Goal: Task Accomplishment & Management: Manage account settings

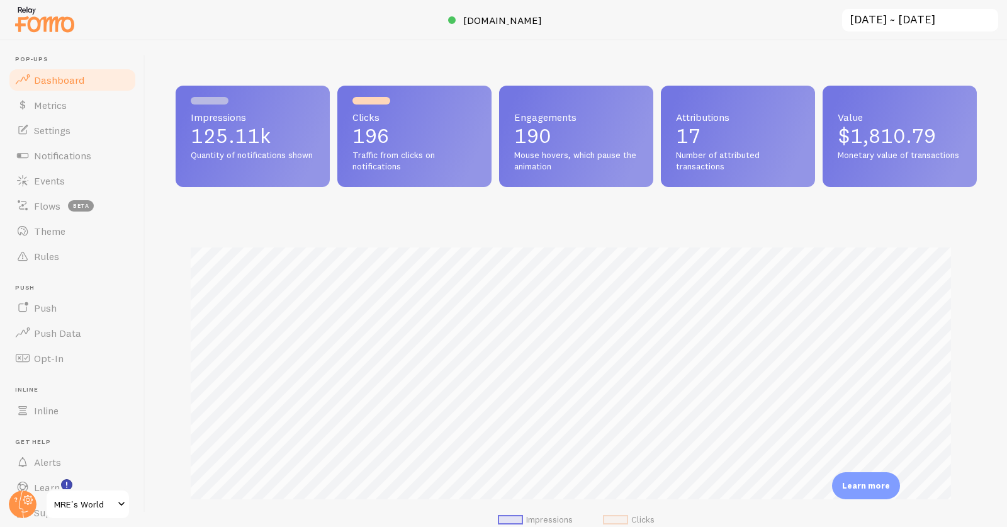
scroll to position [628831, 628371]
click at [62, 124] on span "Settings" at bounding box center [52, 130] width 36 height 13
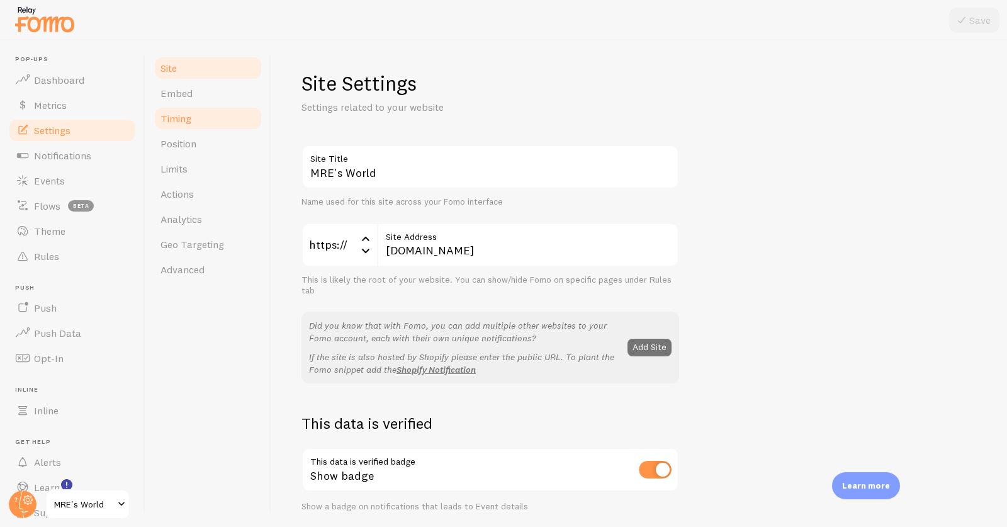
click at [186, 123] on span "Timing" at bounding box center [175, 118] width 31 height 13
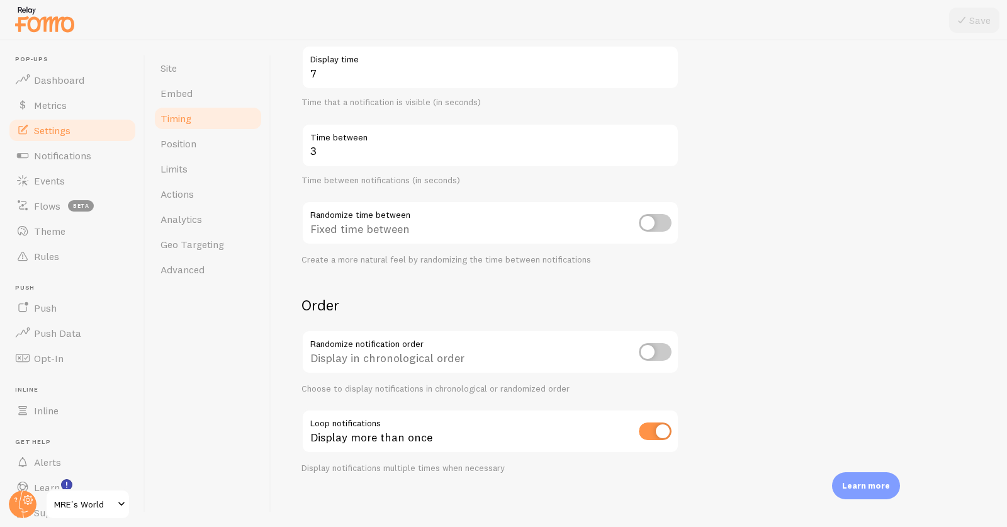
scroll to position [215, 0]
click at [191, 161] on link "Limits" at bounding box center [208, 168] width 110 height 25
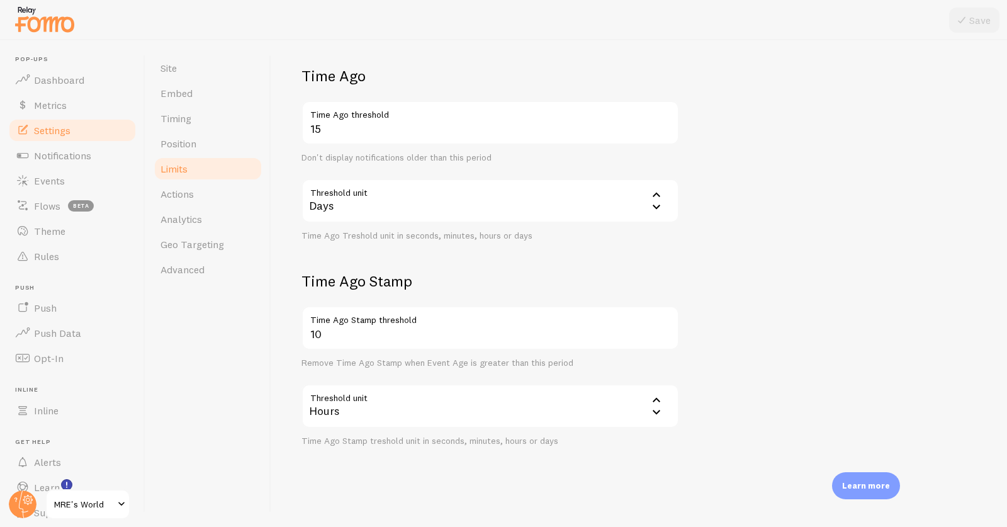
scroll to position [286, 0]
click at [40, 179] on span "Events" at bounding box center [49, 180] width 31 height 13
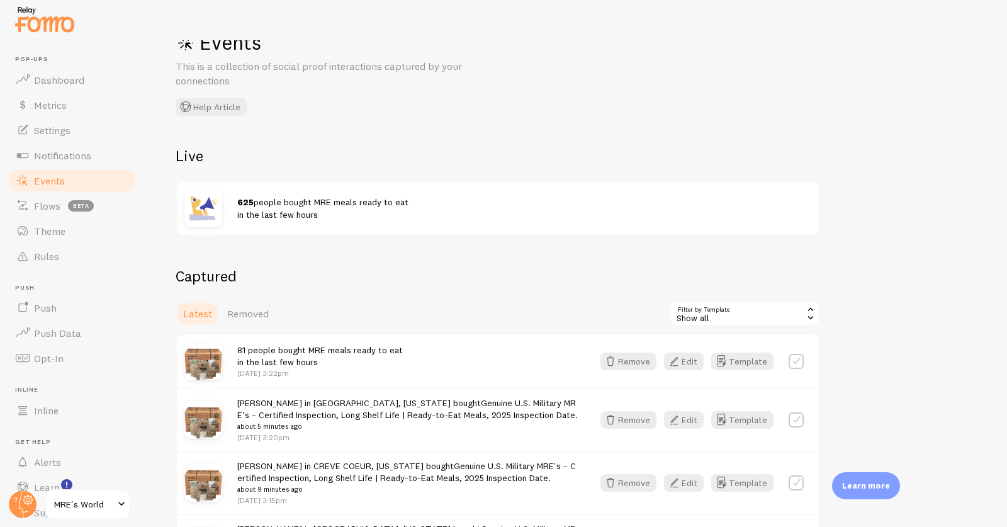
scroll to position [50, 0]
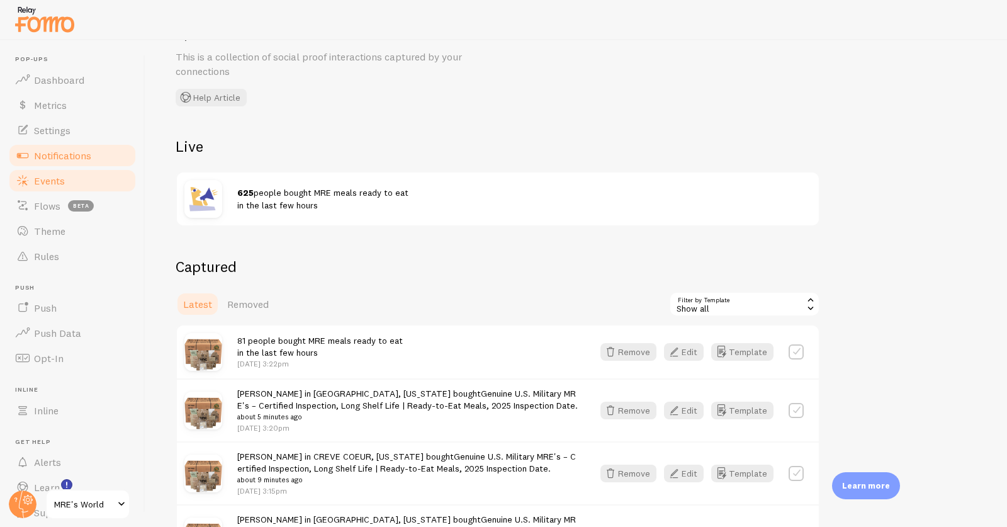
click at [59, 155] on span "Notifications" at bounding box center [62, 155] width 57 height 13
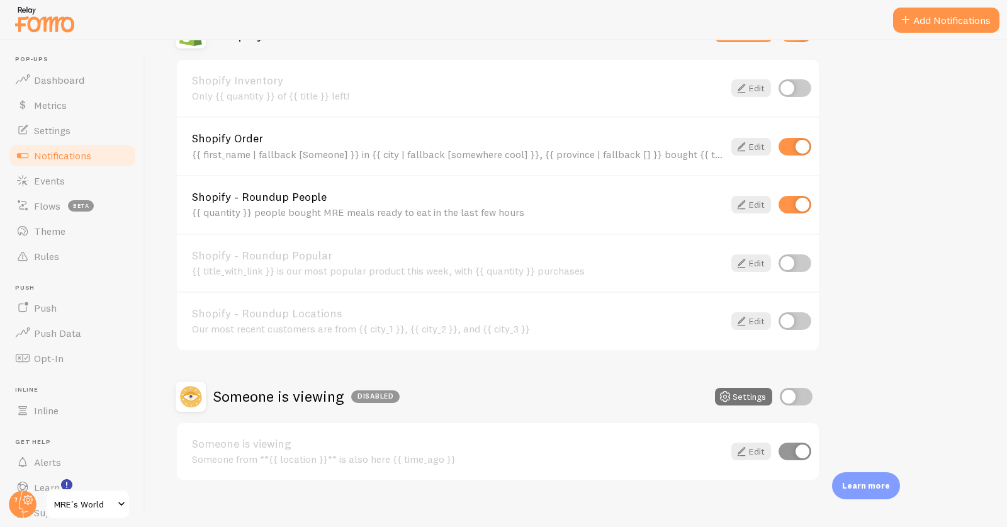
scroll to position [737, 0]
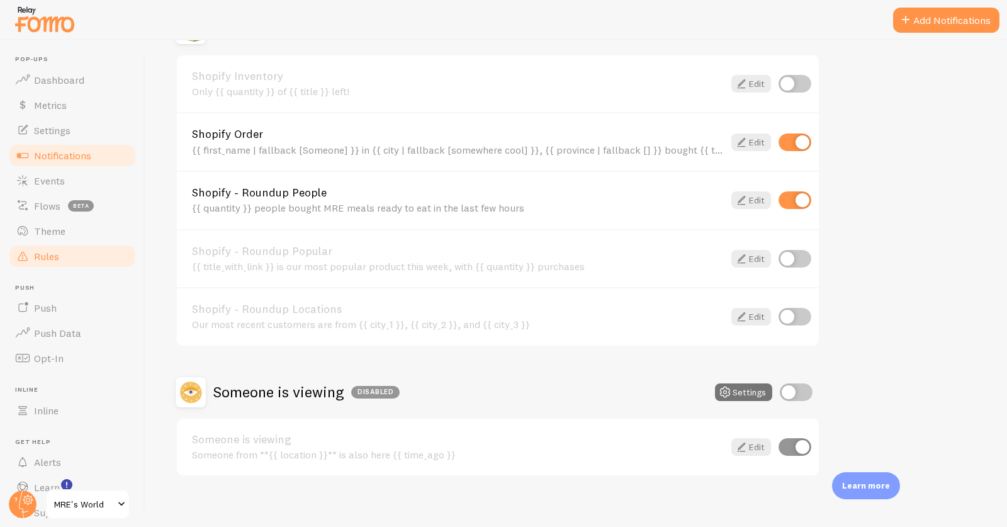
click at [53, 255] on span "Rules" at bounding box center [46, 256] width 25 height 13
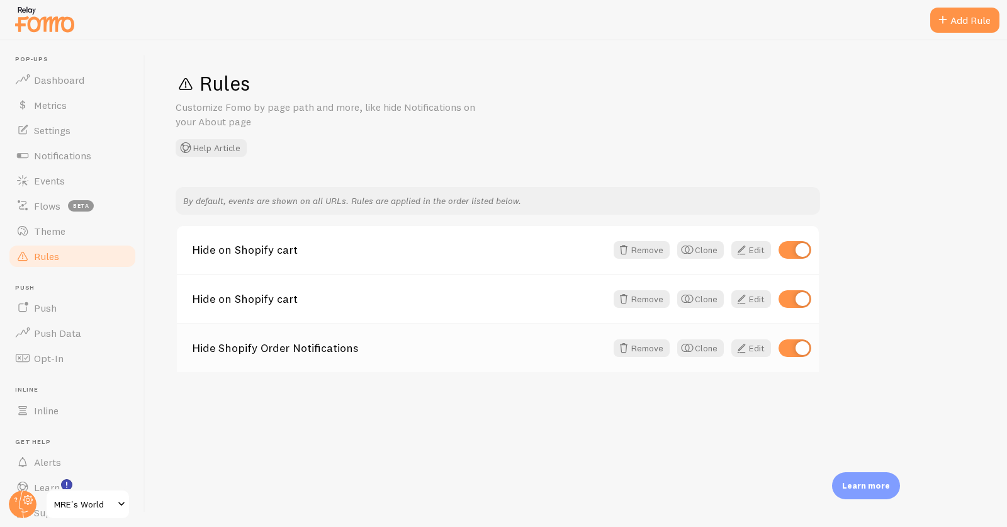
click at [204, 355] on div "Hide Shopify Order Notifications Remove Clone Edit" at bounding box center [498, 347] width 642 height 49
click at [215, 345] on link "Hide Shopify Order Notifications" at bounding box center [399, 347] width 414 height 11
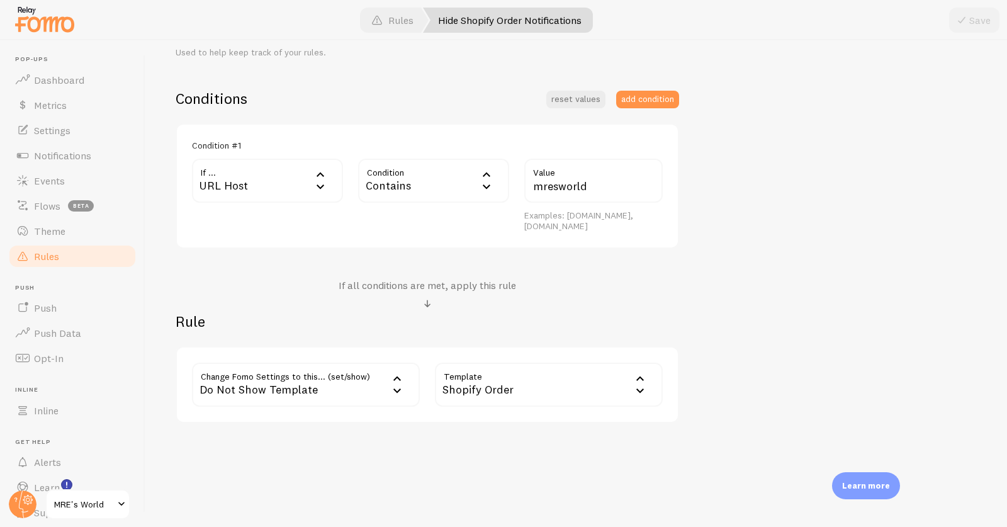
scroll to position [271, 0]
click at [49, 179] on span "Events" at bounding box center [49, 180] width 31 height 13
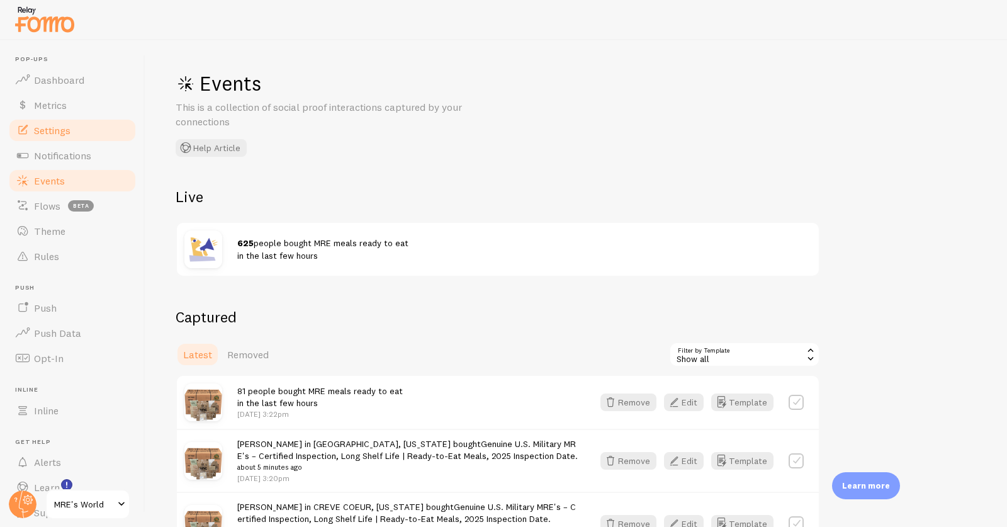
click at [63, 126] on span "Settings" at bounding box center [52, 130] width 36 height 13
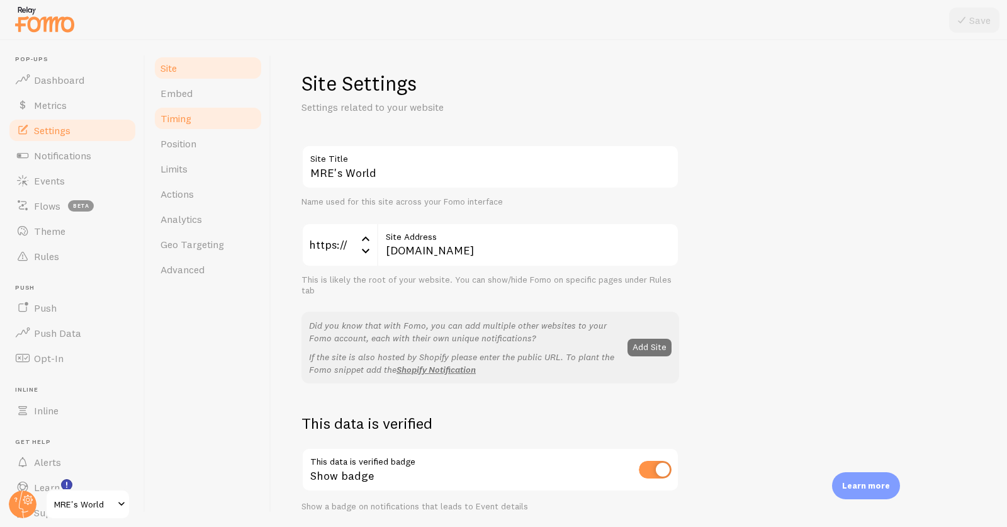
click at [172, 116] on span "Timing" at bounding box center [175, 118] width 31 height 13
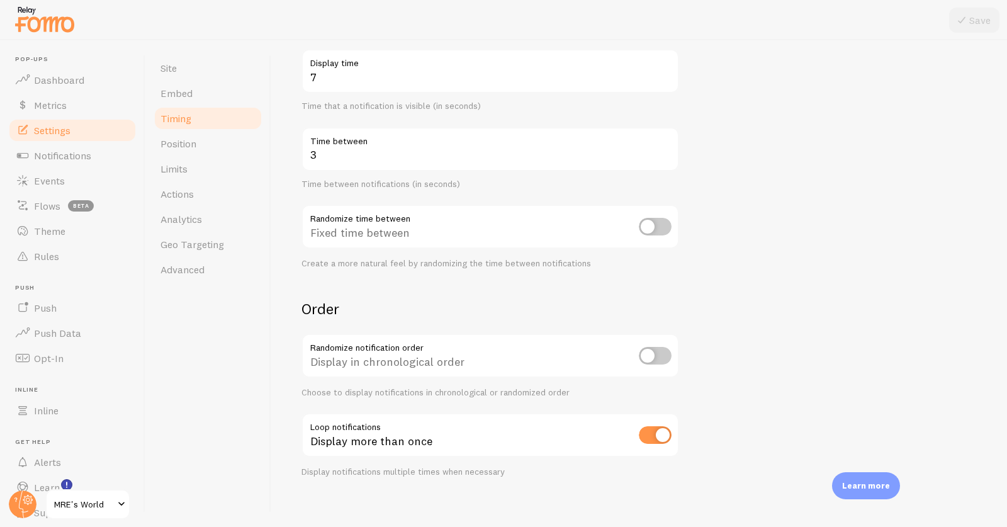
scroll to position [215, 0]
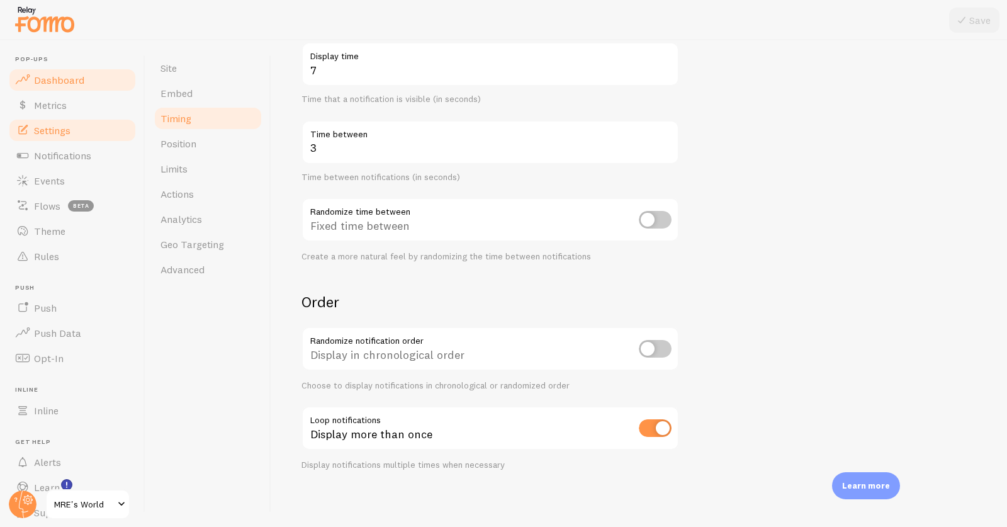
click at [43, 75] on span "Dashboard" at bounding box center [59, 80] width 50 height 13
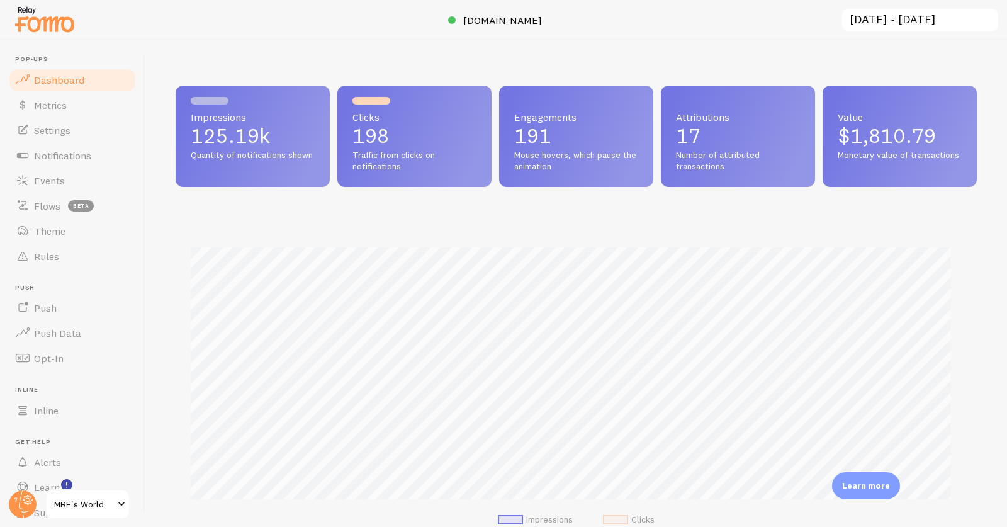
scroll to position [330, 790]
click at [479, 20] on span "[DOMAIN_NAME]" at bounding box center [502, 20] width 79 height 13
click at [63, 174] on span "Events" at bounding box center [49, 180] width 31 height 13
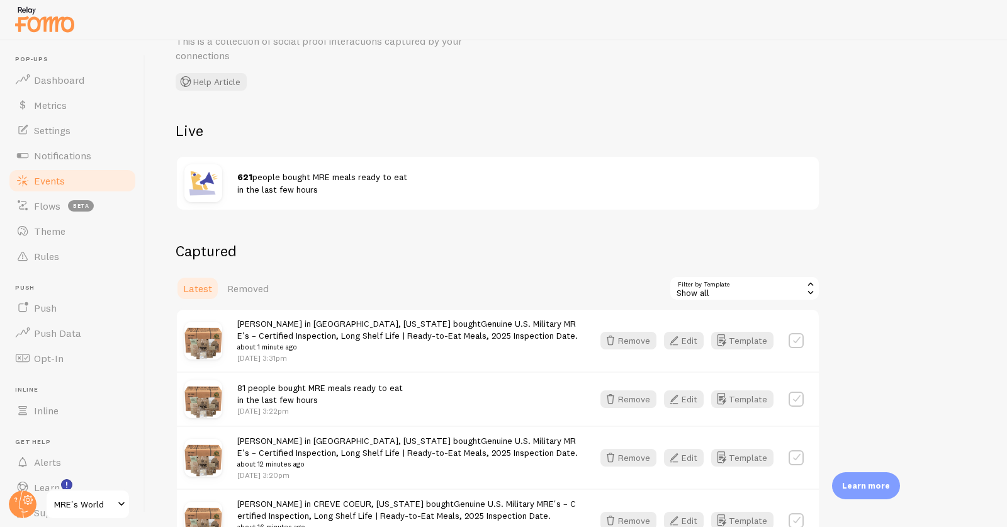
scroll to position [67, 0]
click at [759, 396] on button "Template" at bounding box center [742, 398] width 62 height 18
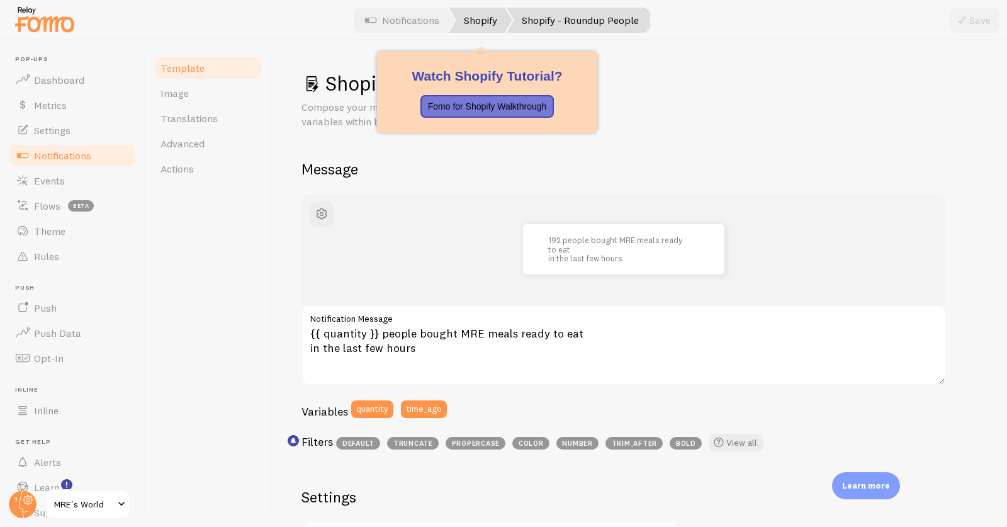
click at [466, 26] on link "Shopify" at bounding box center [481, 20] width 64 height 25
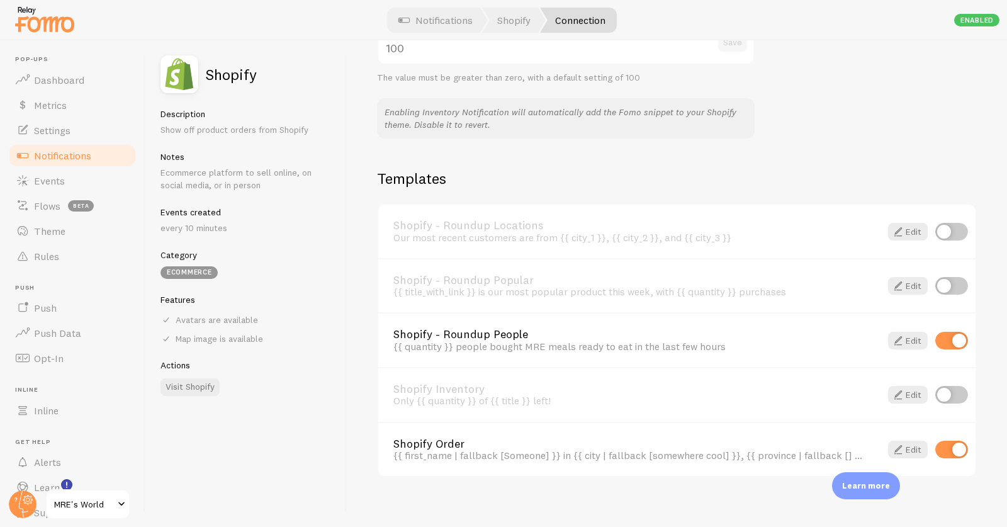
scroll to position [758, 0]
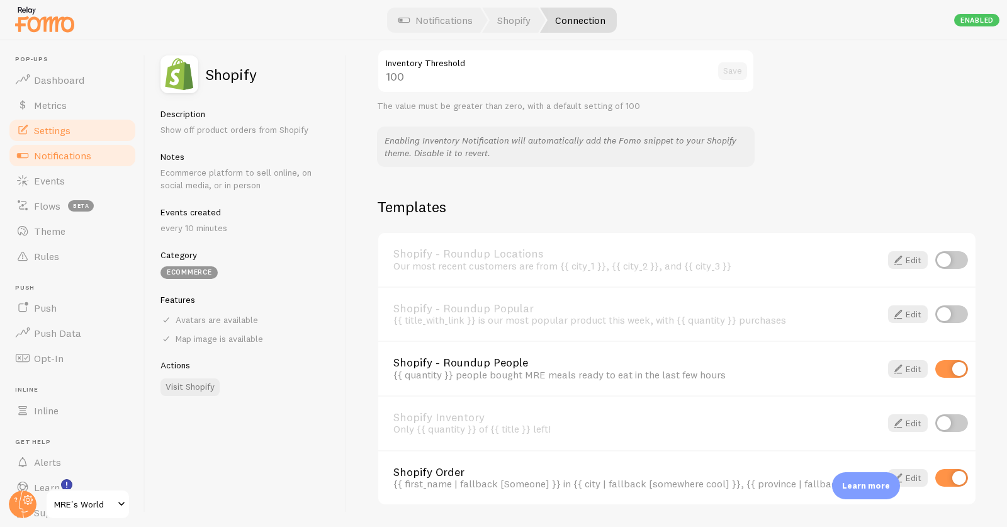
click at [59, 127] on span "Settings" at bounding box center [52, 130] width 36 height 13
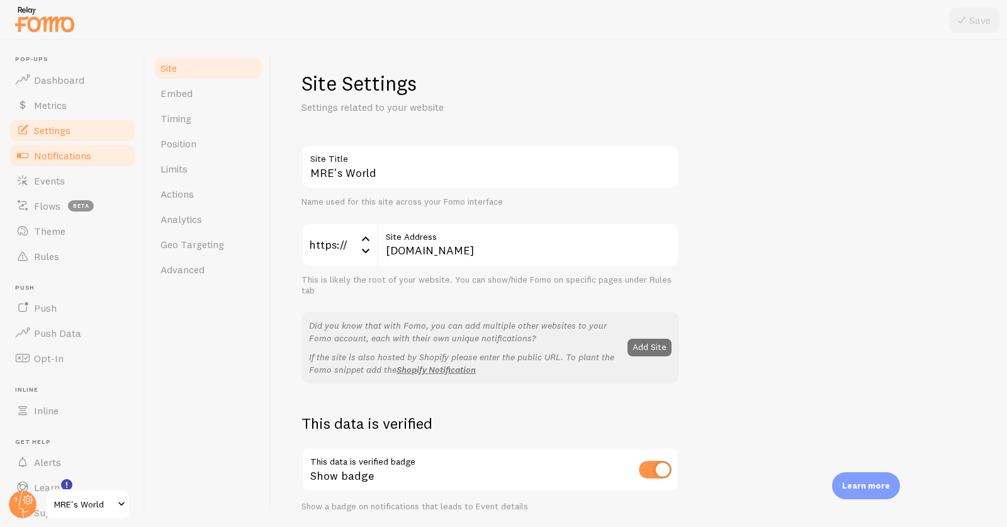
click at [86, 161] on span "Notifications" at bounding box center [62, 155] width 57 height 13
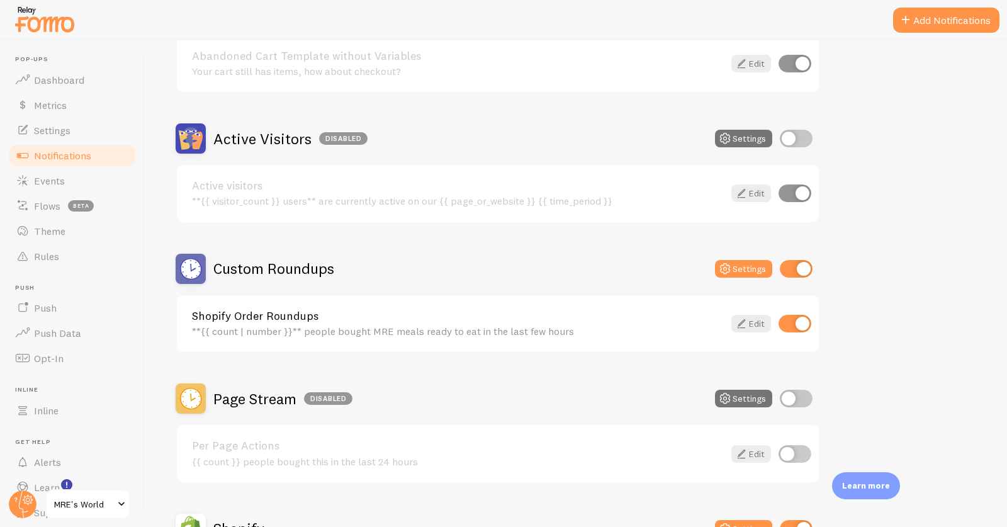
scroll to position [240, 0]
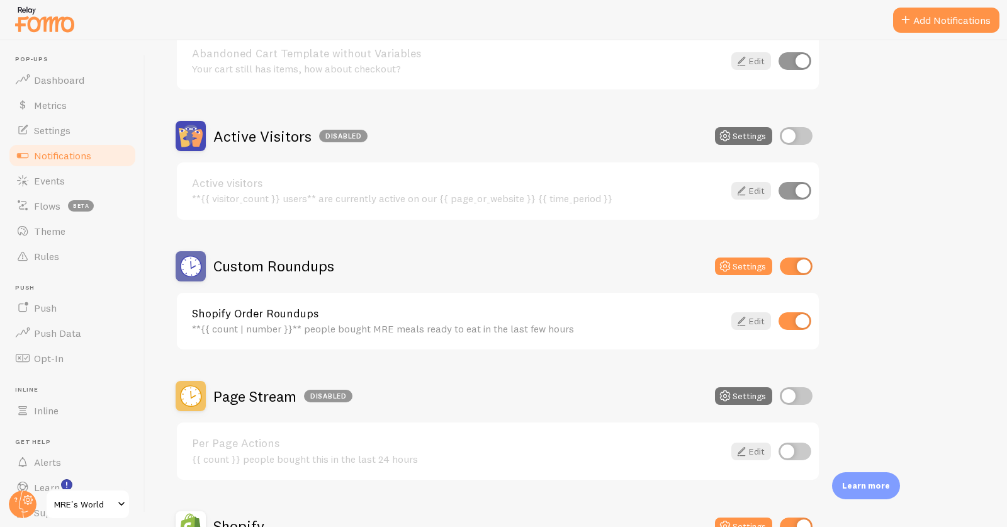
click at [447, 256] on div "Custom Roundups Settings" at bounding box center [498, 266] width 644 height 30
click at [737, 262] on button "Settings" at bounding box center [743, 266] width 57 height 18
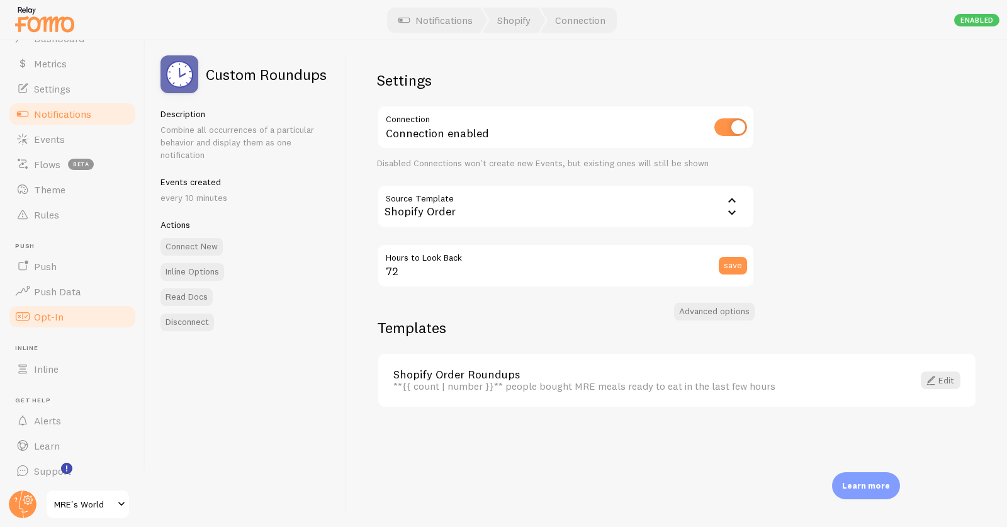
scroll to position [42, 0]
click at [43, 160] on span "Flows" at bounding box center [47, 163] width 26 height 13
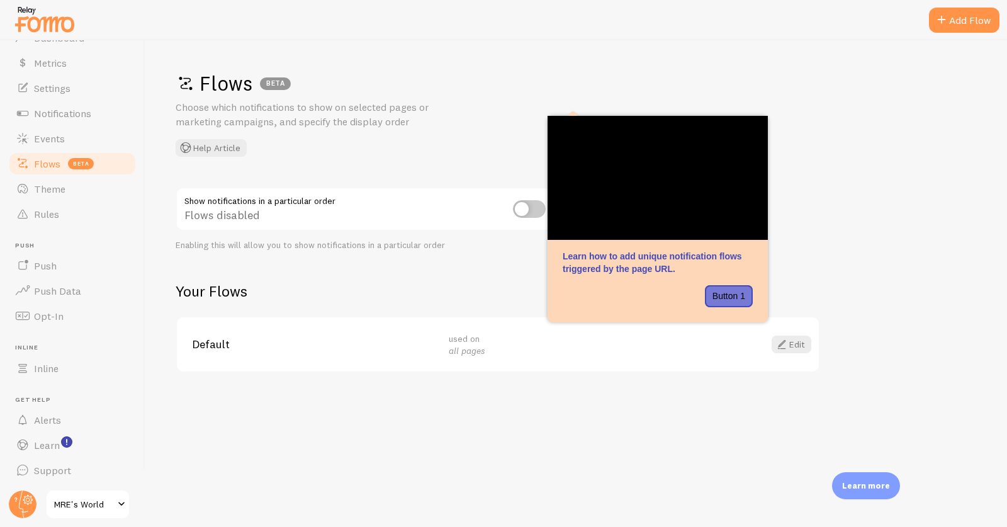
click at [530, 206] on input "checkbox" at bounding box center [529, 209] width 33 height 18
checkbox input "true"
click at [803, 335] on link "Edit" at bounding box center [791, 344] width 40 height 18
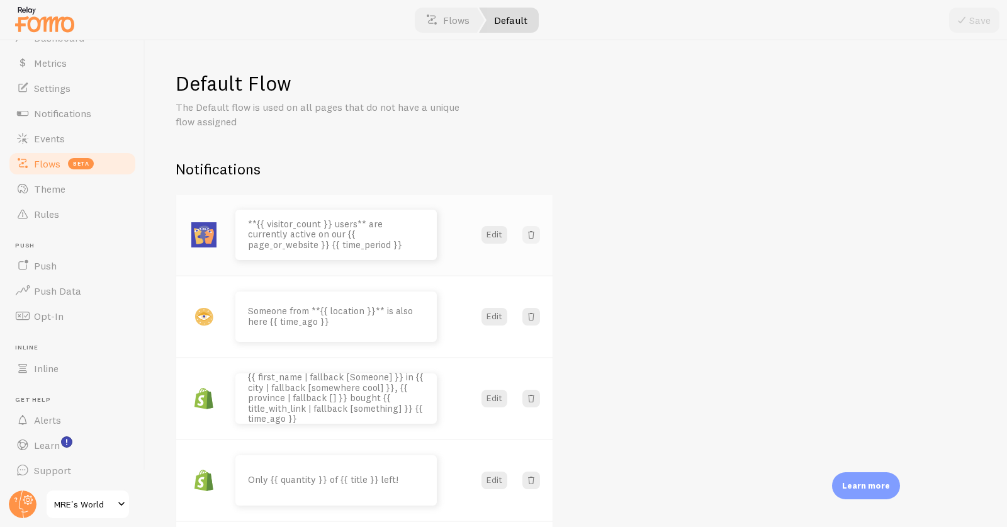
click at [531, 235] on span at bounding box center [531, 234] width 13 height 13
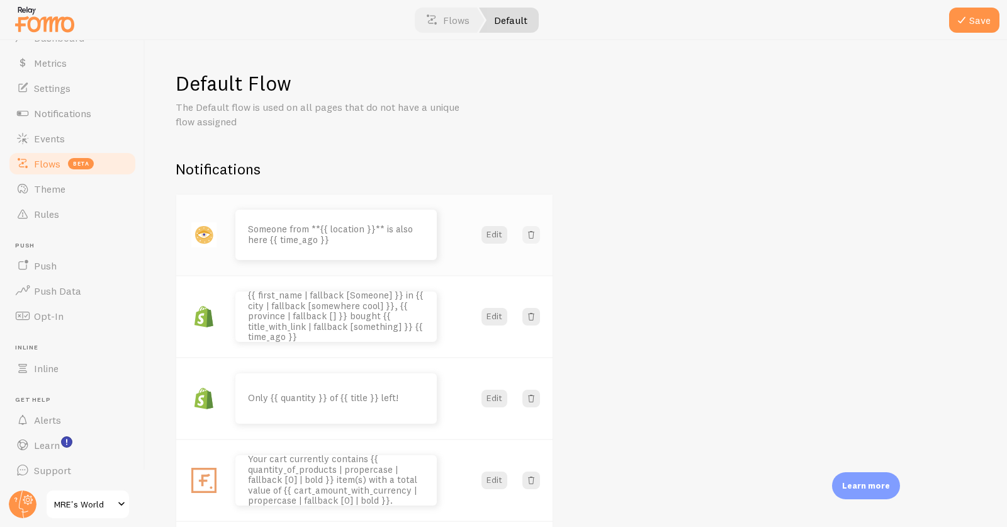
click at [531, 235] on span at bounding box center [531, 234] width 13 height 13
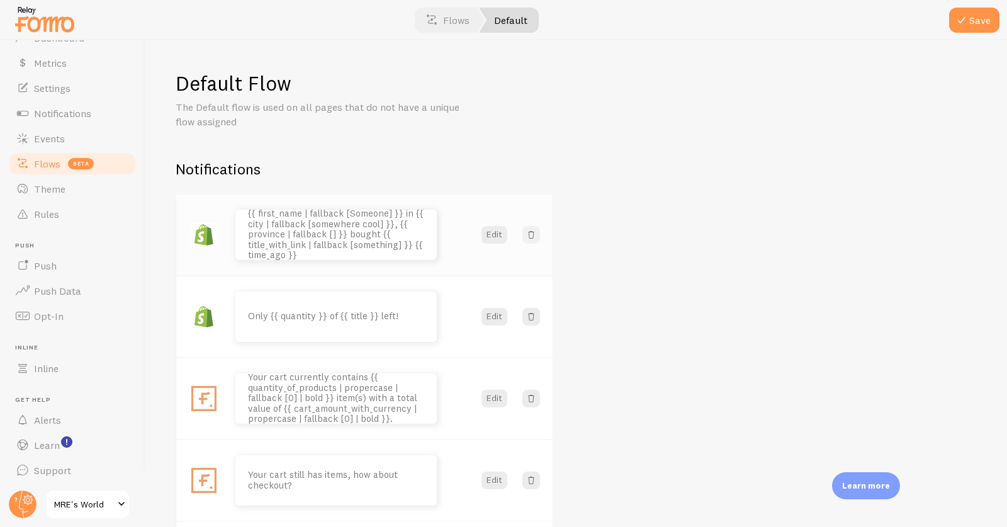
click at [531, 235] on span at bounding box center [531, 234] width 13 height 13
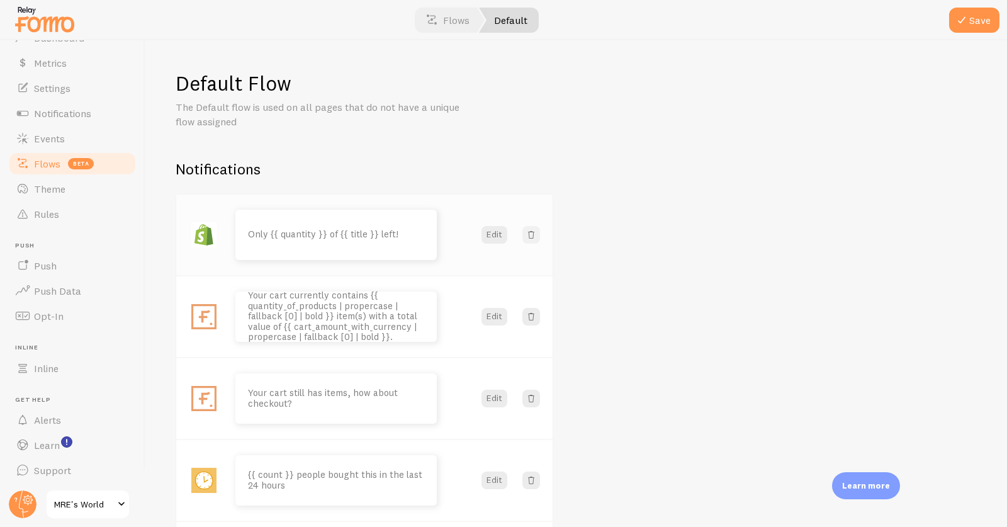
click at [531, 235] on span at bounding box center [531, 234] width 13 height 13
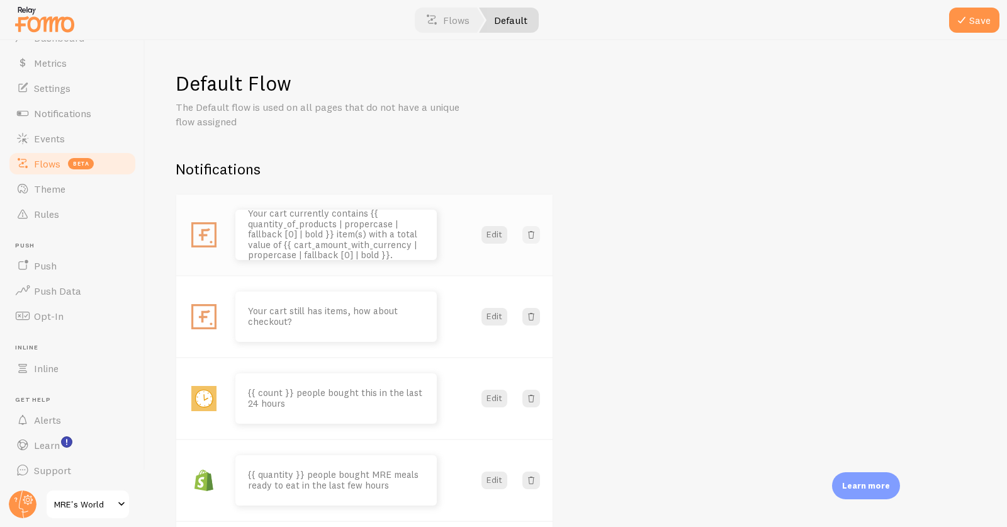
click at [531, 235] on span at bounding box center [531, 234] width 13 height 13
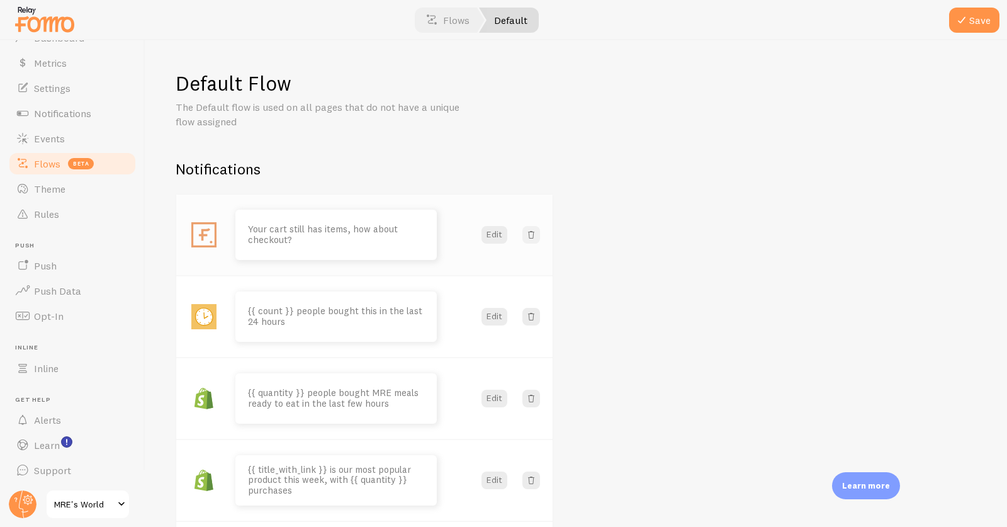
click at [531, 235] on span at bounding box center [531, 234] width 13 height 13
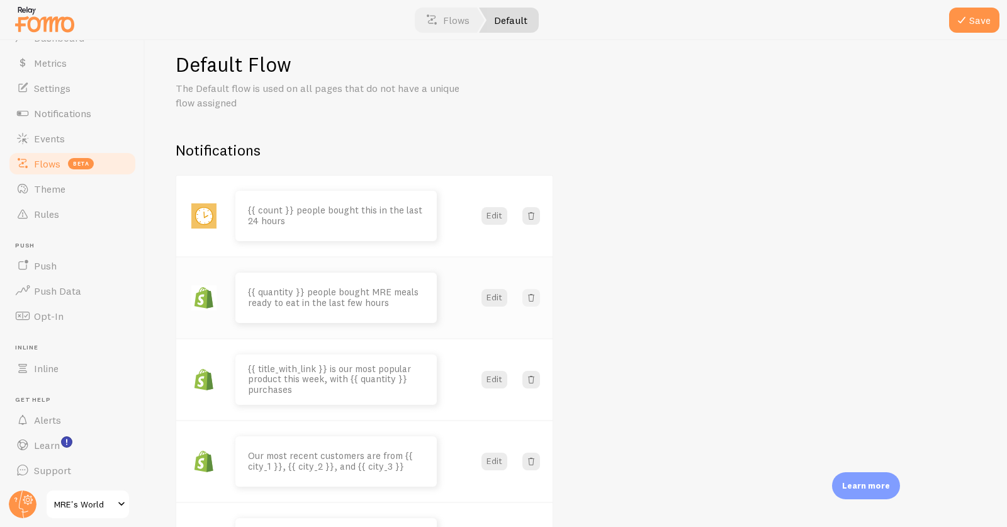
scroll to position [22, 0]
click at [532, 372] on span at bounding box center [531, 376] width 13 height 13
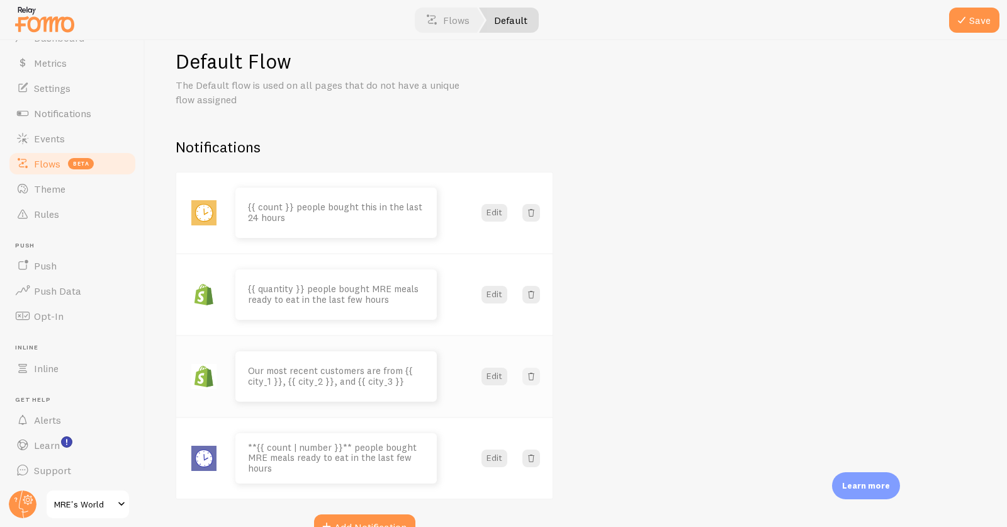
click at [532, 372] on span at bounding box center [531, 376] width 13 height 13
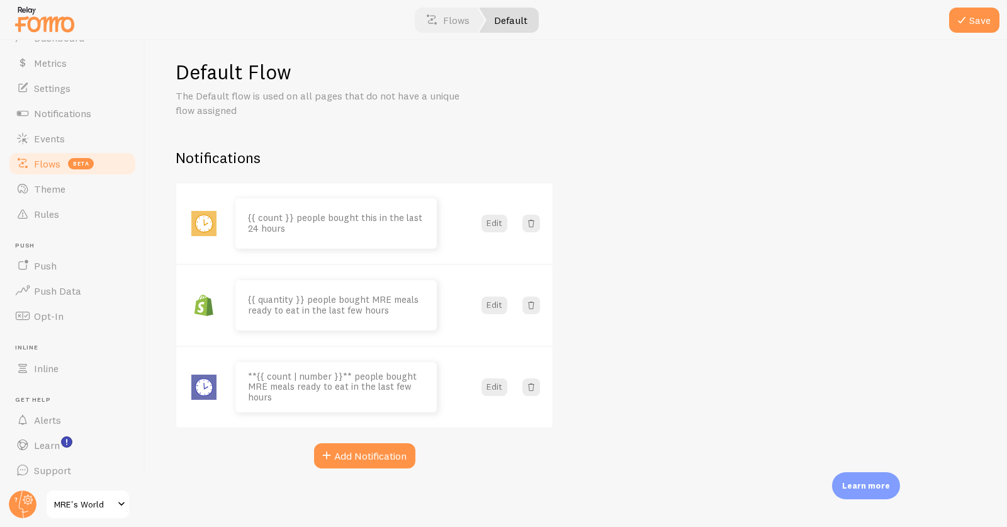
scroll to position [11, 0]
click at [971, 24] on button "Save" at bounding box center [974, 20] width 50 height 25
click at [54, 116] on span "Notifications" at bounding box center [62, 113] width 57 height 13
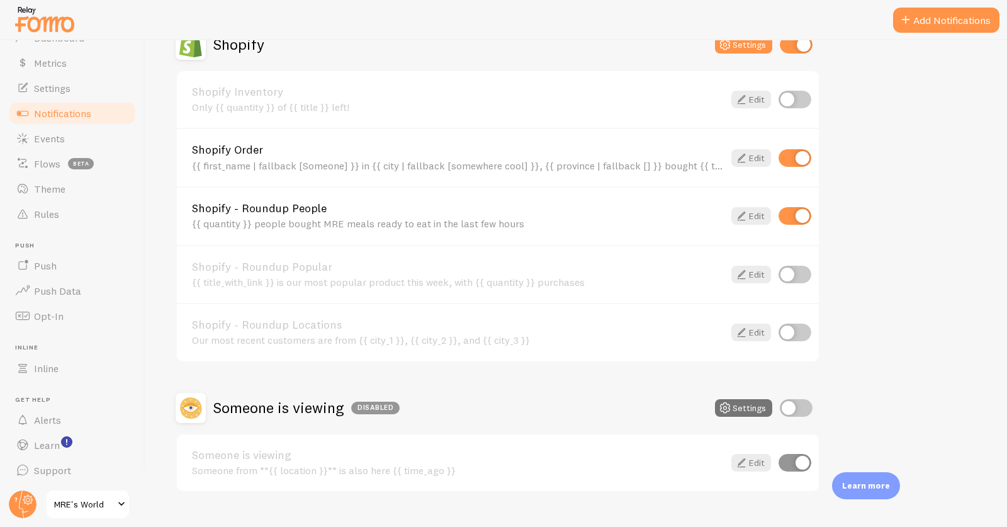
scroll to position [737, 0]
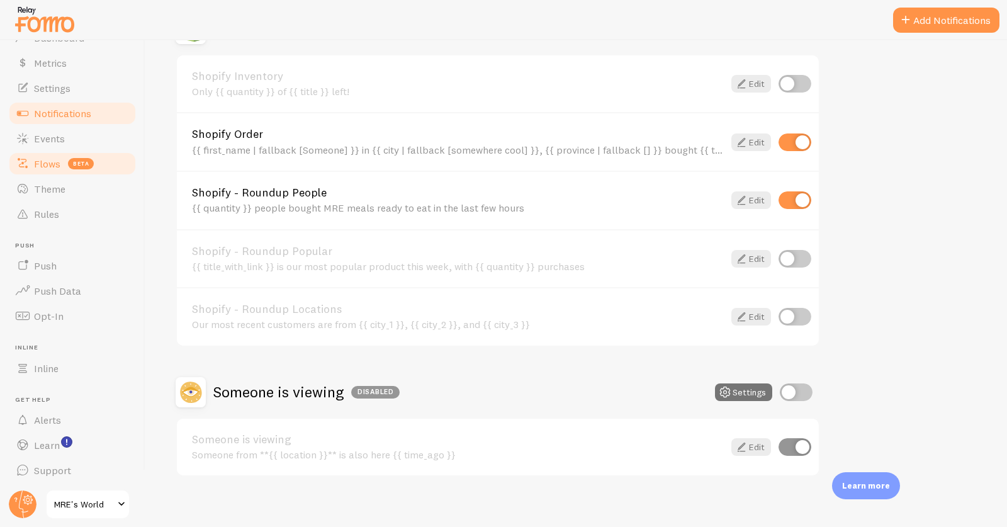
click at [50, 163] on span "Flows" at bounding box center [47, 163] width 26 height 13
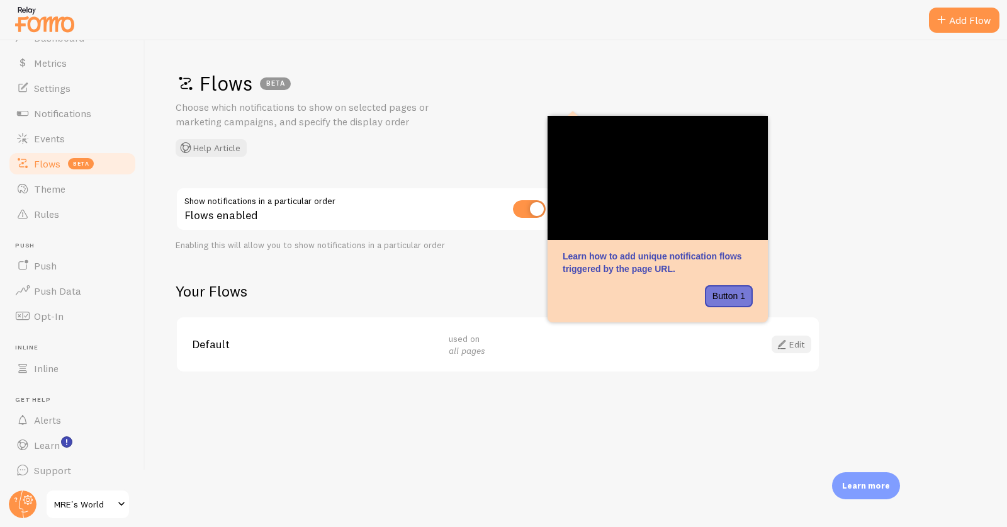
click at [788, 337] on span at bounding box center [781, 344] width 15 height 15
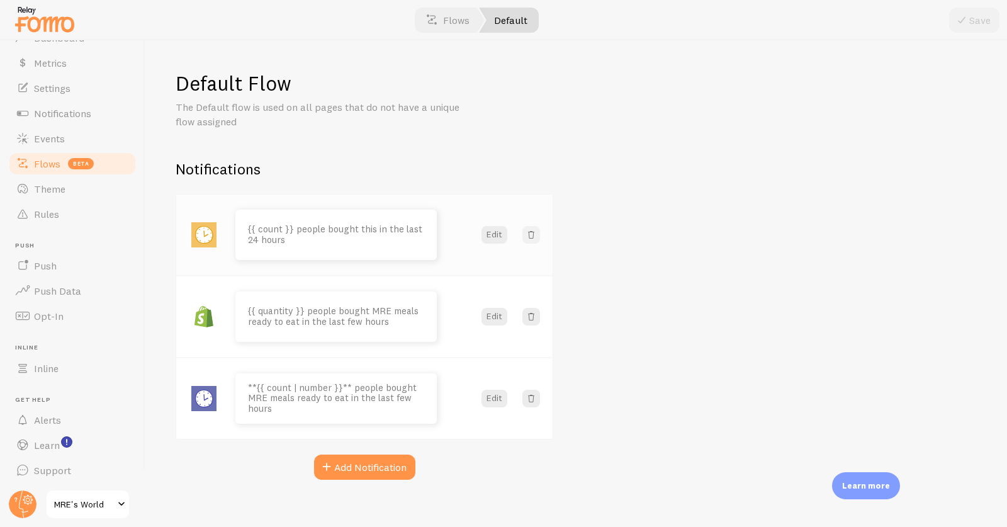
click at [533, 229] on span at bounding box center [531, 234] width 13 height 13
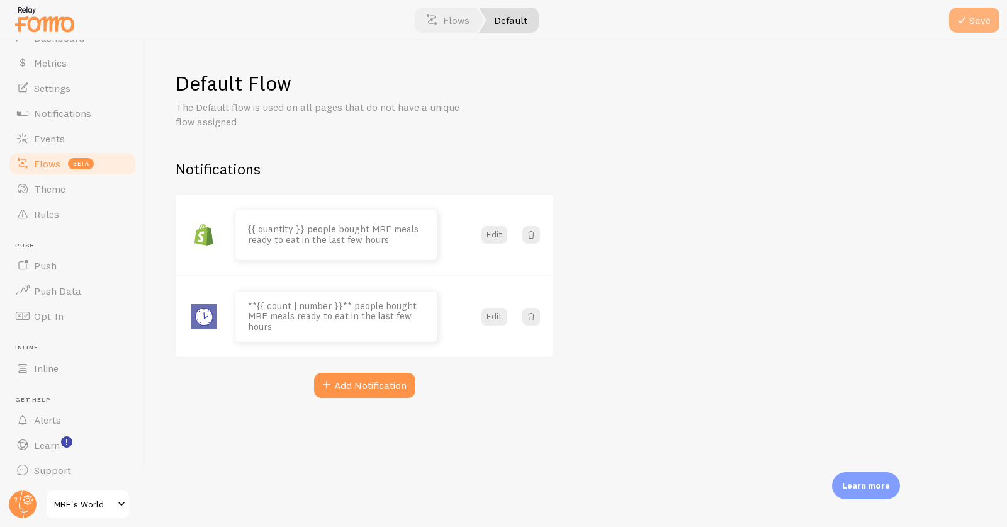
click at [970, 25] on button "Save" at bounding box center [974, 20] width 50 height 25
click at [444, 20] on link "Flows" at bounding box center [448, 20] width 74 height 25
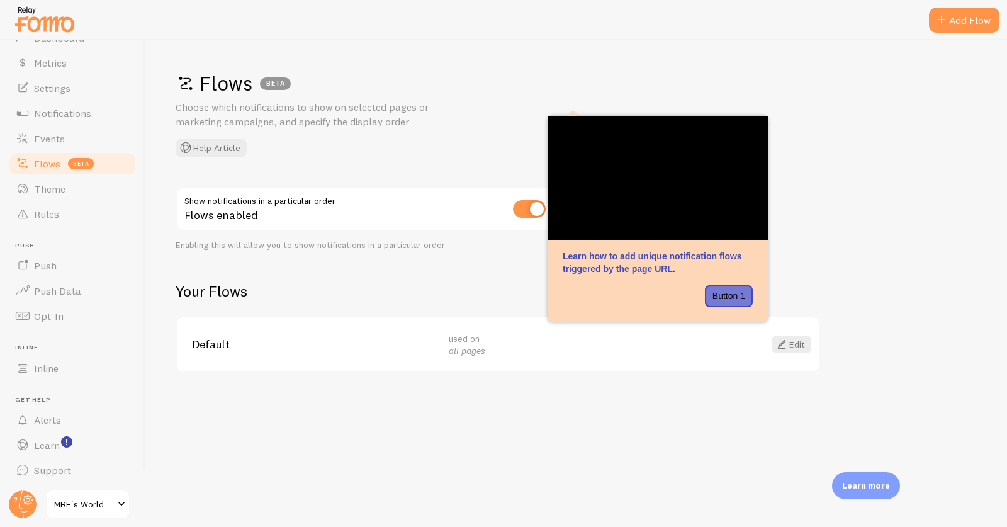
click at [525, 206] on input "checkbox" at bounding box center [529, 209] width 33 height 18
checkbox input "false"
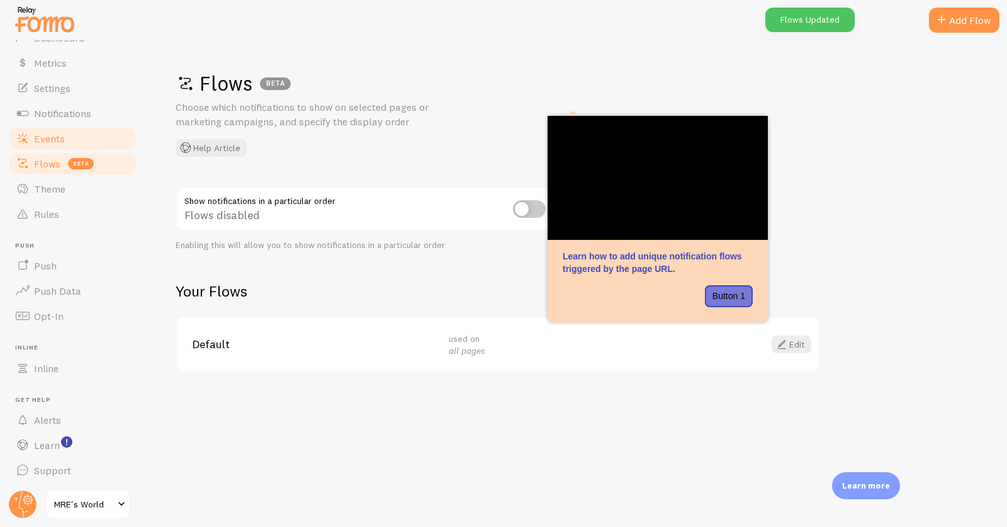
click at [55, 137] on span "Events" at bounding box center [49, 138] width 31 height 13
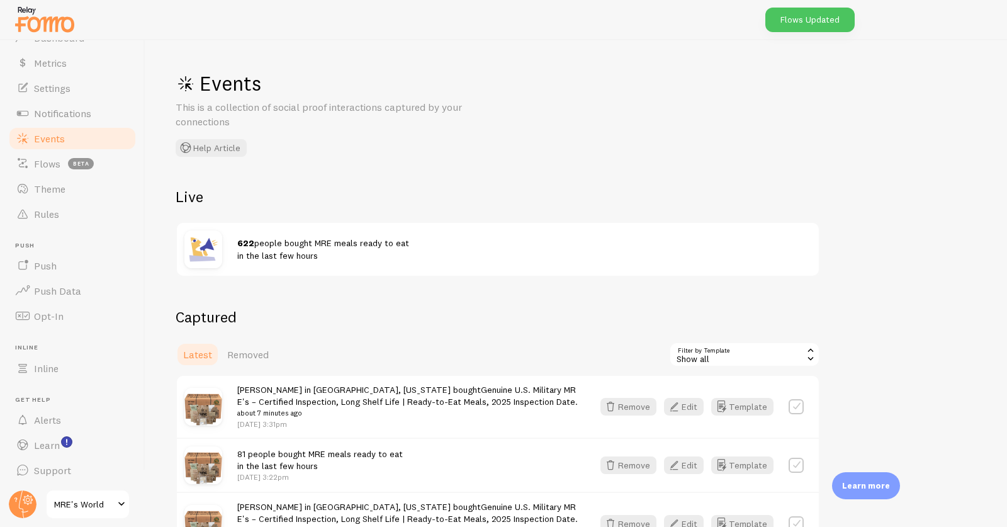
click at [365, 252] on div "622 people bought MRE meals ready to eat in the last few hours" at bounding box center [524, 249] width 574 height 25
click at [64, 114] on span "Notifications" at bounding box center [62, 113] width 57 height 13
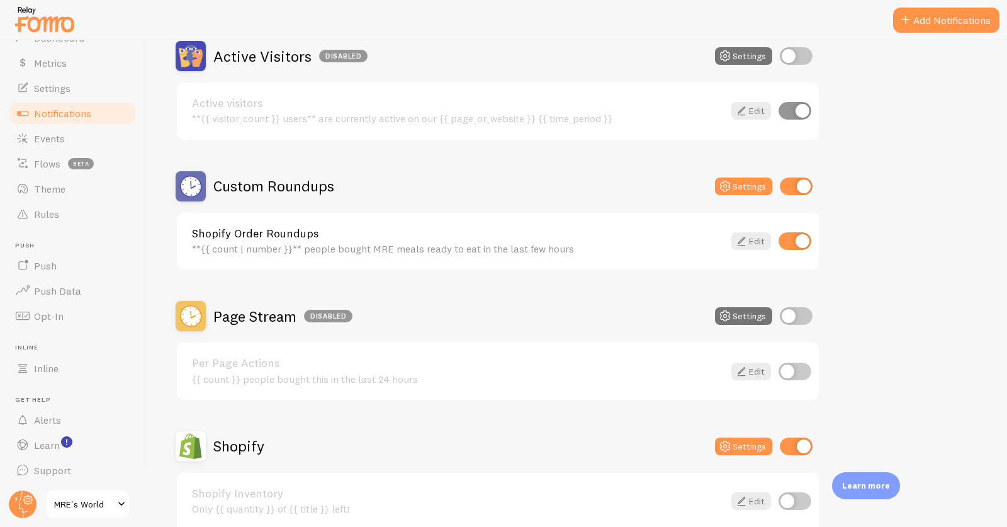
scroll to position [329, 0]
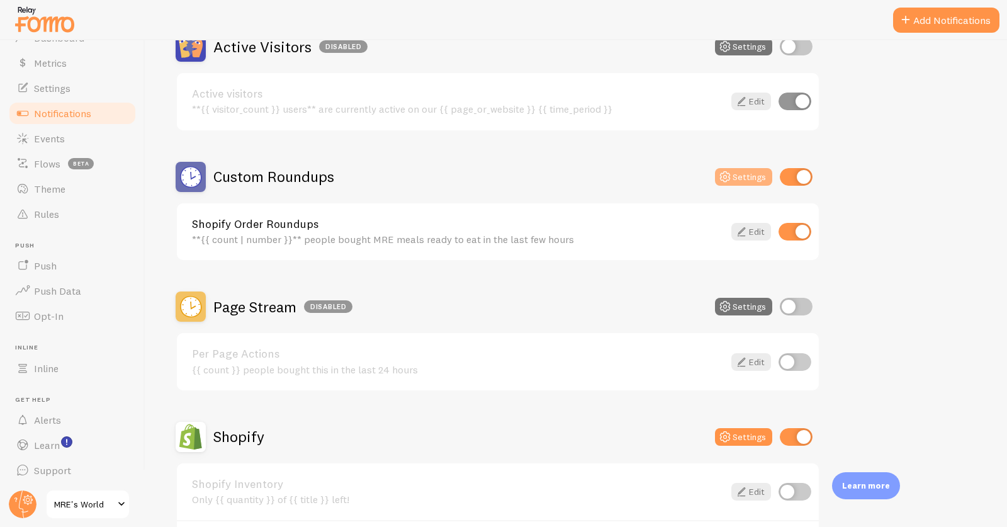
click at [735, 168] on button "Settings" at bounding box center [743, 177] width 57 height 18
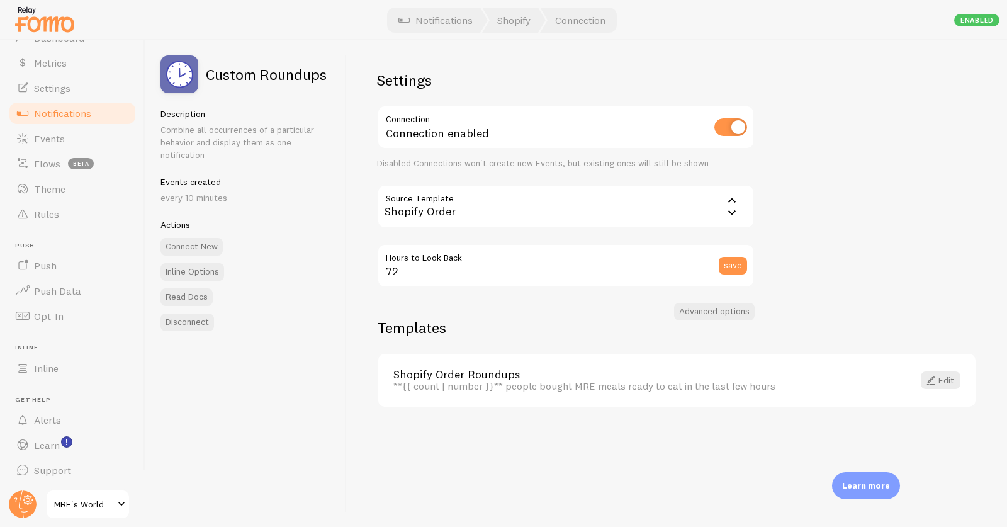
click at [719, 299] on div "Settings Connection Connection enabled Disabled Connections won't create new Ev…" at bounding box center [677, 283] width 660 height 486
click at [716, 304] on button "Advanced options" at bounding box center [714, 312] width 81 height 18
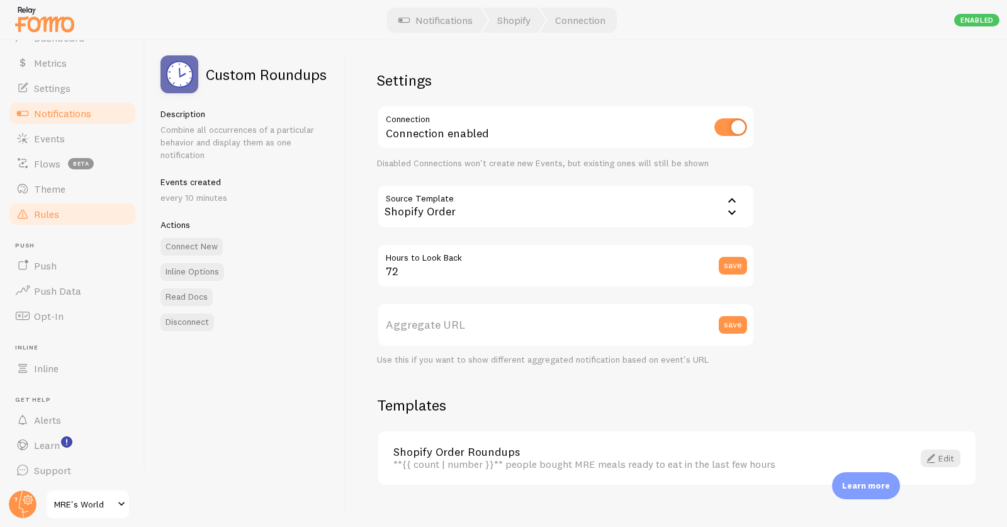
click at [55, 213] on span "Rules" at bounding box center [46, 214] width 25 height 13
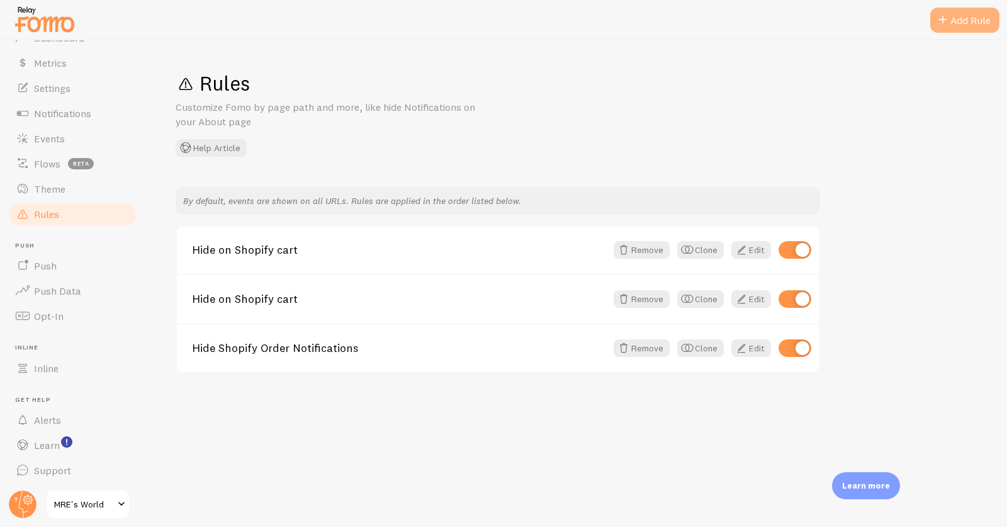
click at [956, 22] on div "Add Rule" at bounding box center [964, 20] width 69 height 25
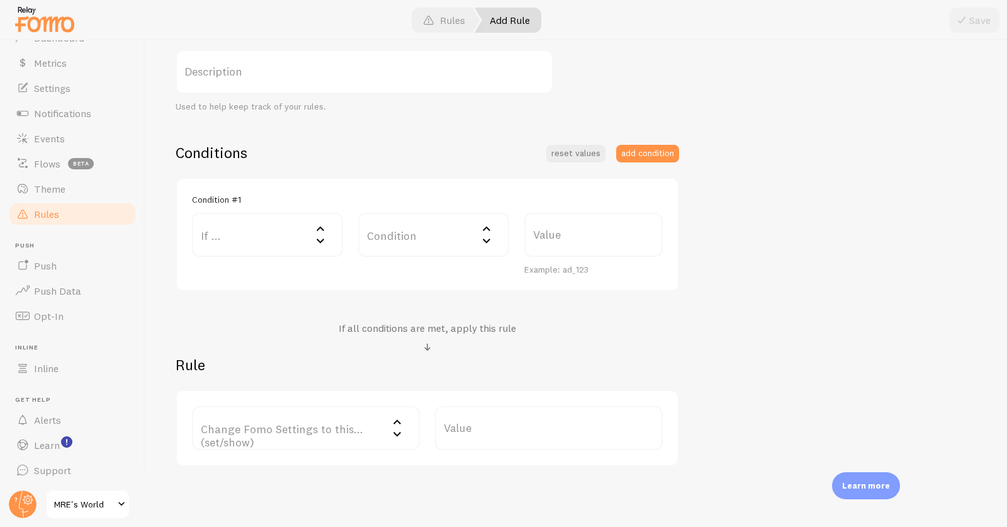
scroll to position [259, 0]
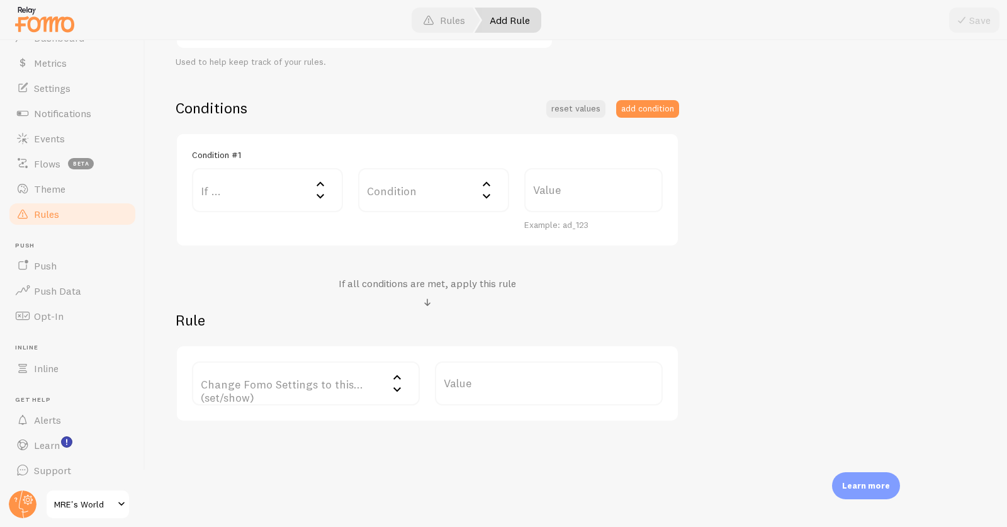
click at [265, 191] on label "If ..." at bounding box center [267, 190] width 151 height 44
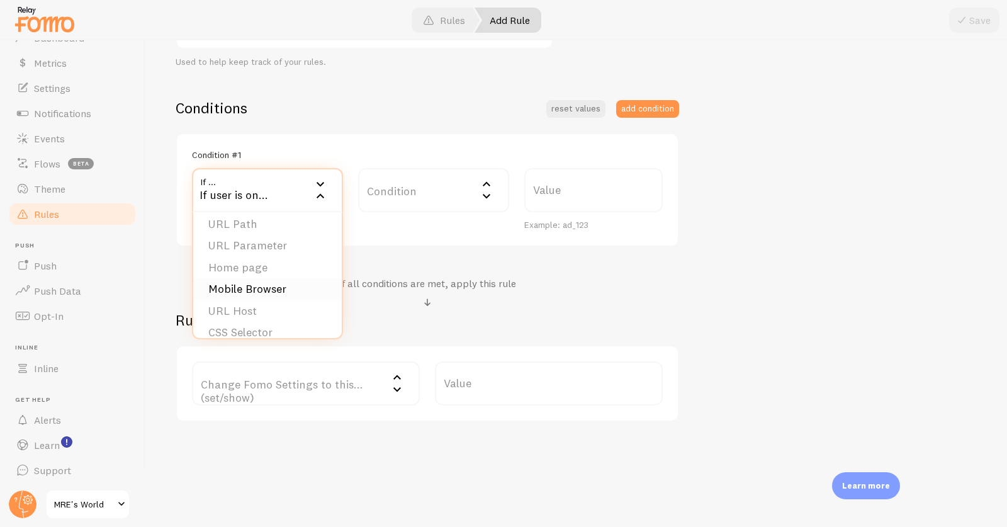
scroll to position [0, 0]
click at [341, 383] on label "Change Fomo Settings to this... (set/show)" at bounding box center [306, 383] width 228 height 44
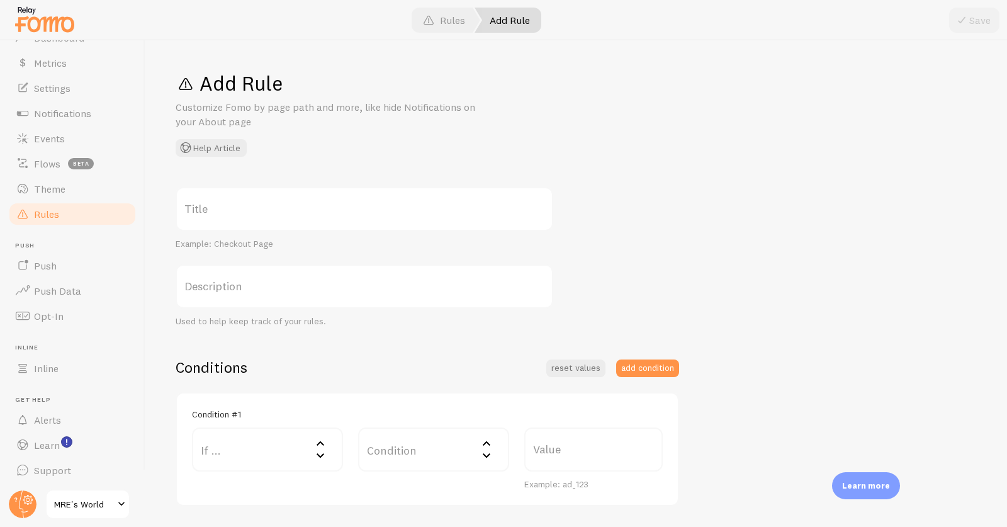
click at [823, 242] on div "Title Example: Checkout Page Description Used to help keep track of your rules.…" at bounding box center [576, 434] width 801 height 494
